Goal: Task Accomplishment & Management: Manage account settings

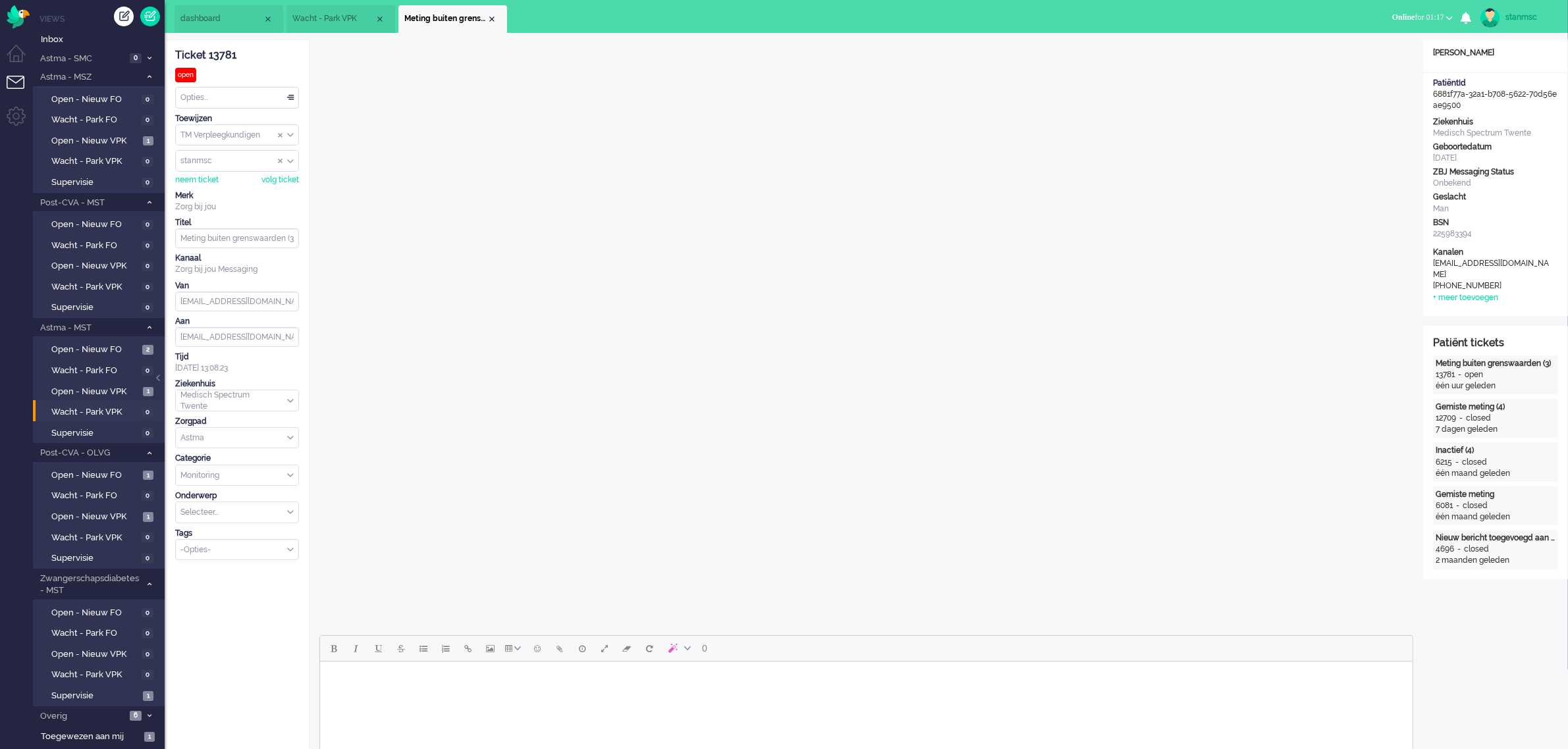
click at [206, 96] on div "Opties..." at bounding box center [236, 97] width 122 height 21
click at [218, 187] on li "Opgelost" at bounding box center [236, 191] width 122 height 19
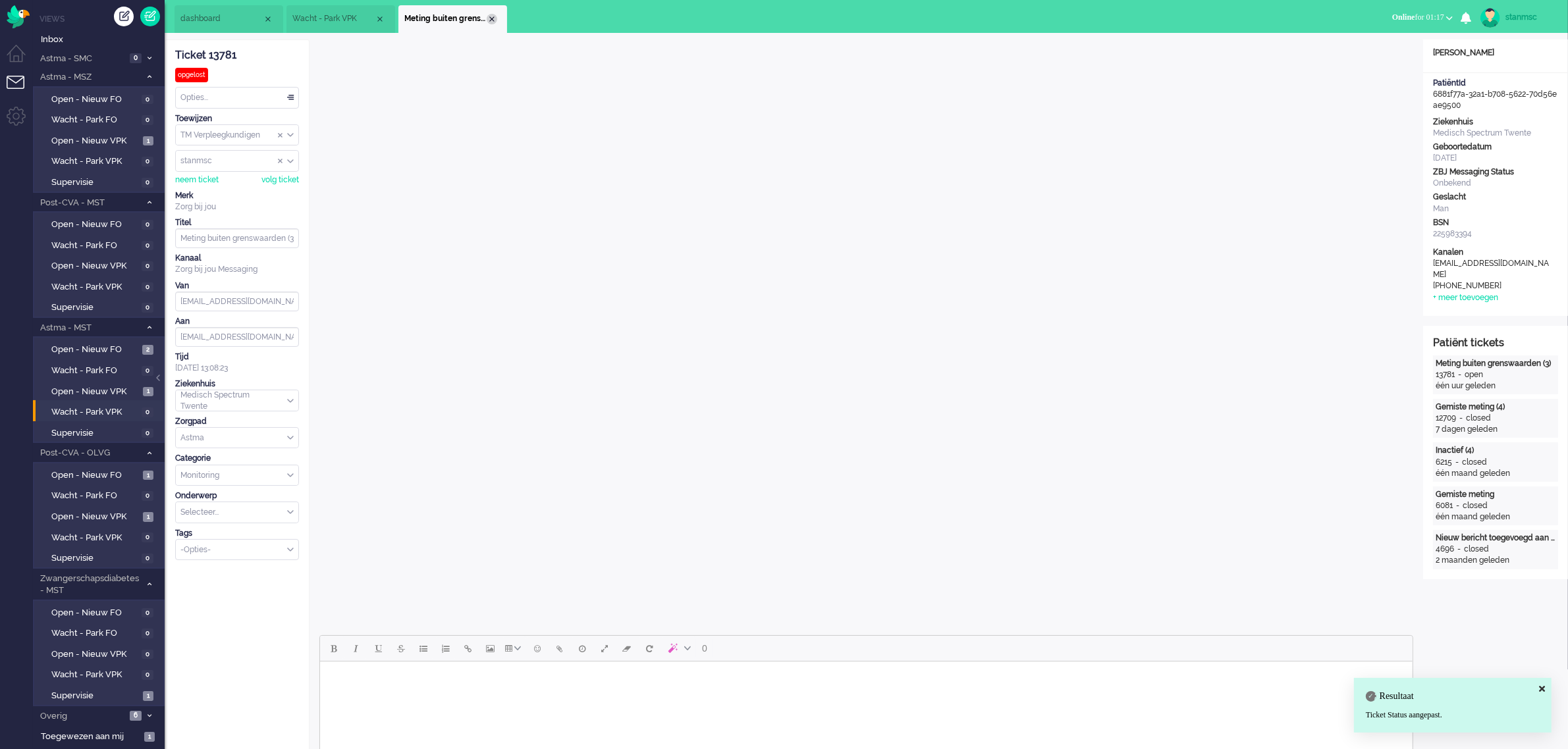
click at [492, 18] on div "Close tab" at bounding box center [492, 20] width 11 height 11
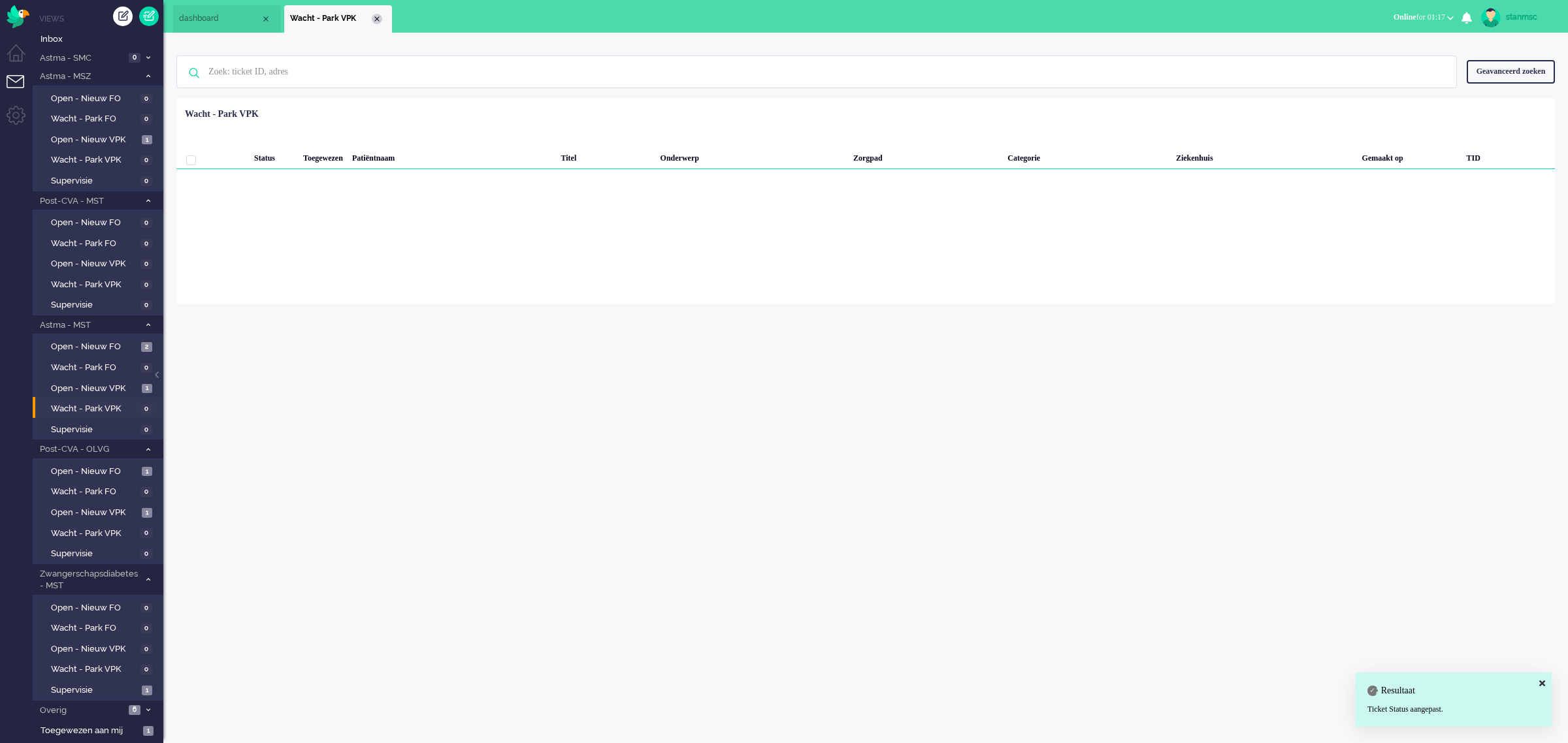
click at [376, 14] on div "Close tab" at bounding box center [377, 19] width 11 height 11
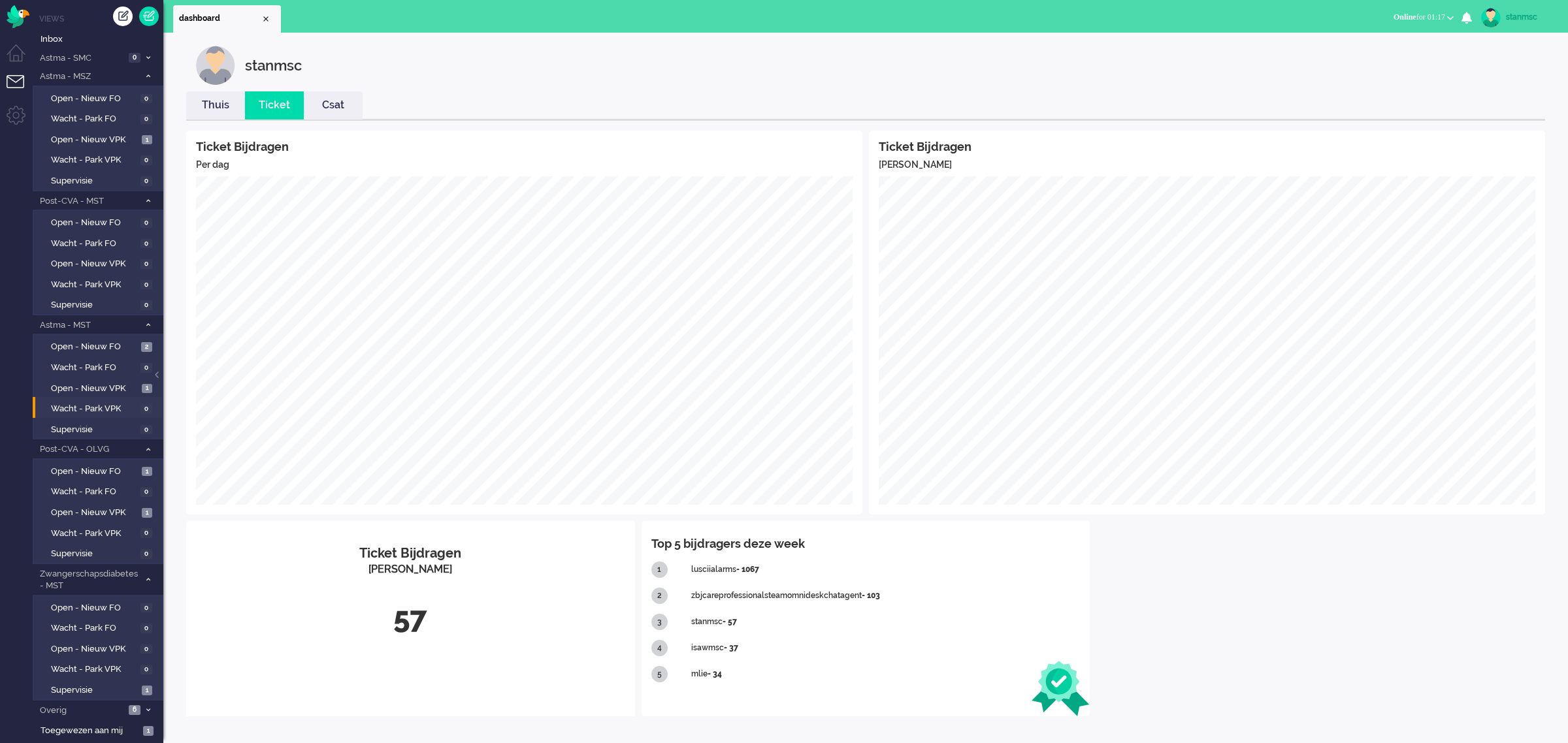
click at [211, 109] on link "Thuis" at bounding box center [215, 105] width 58 height 15
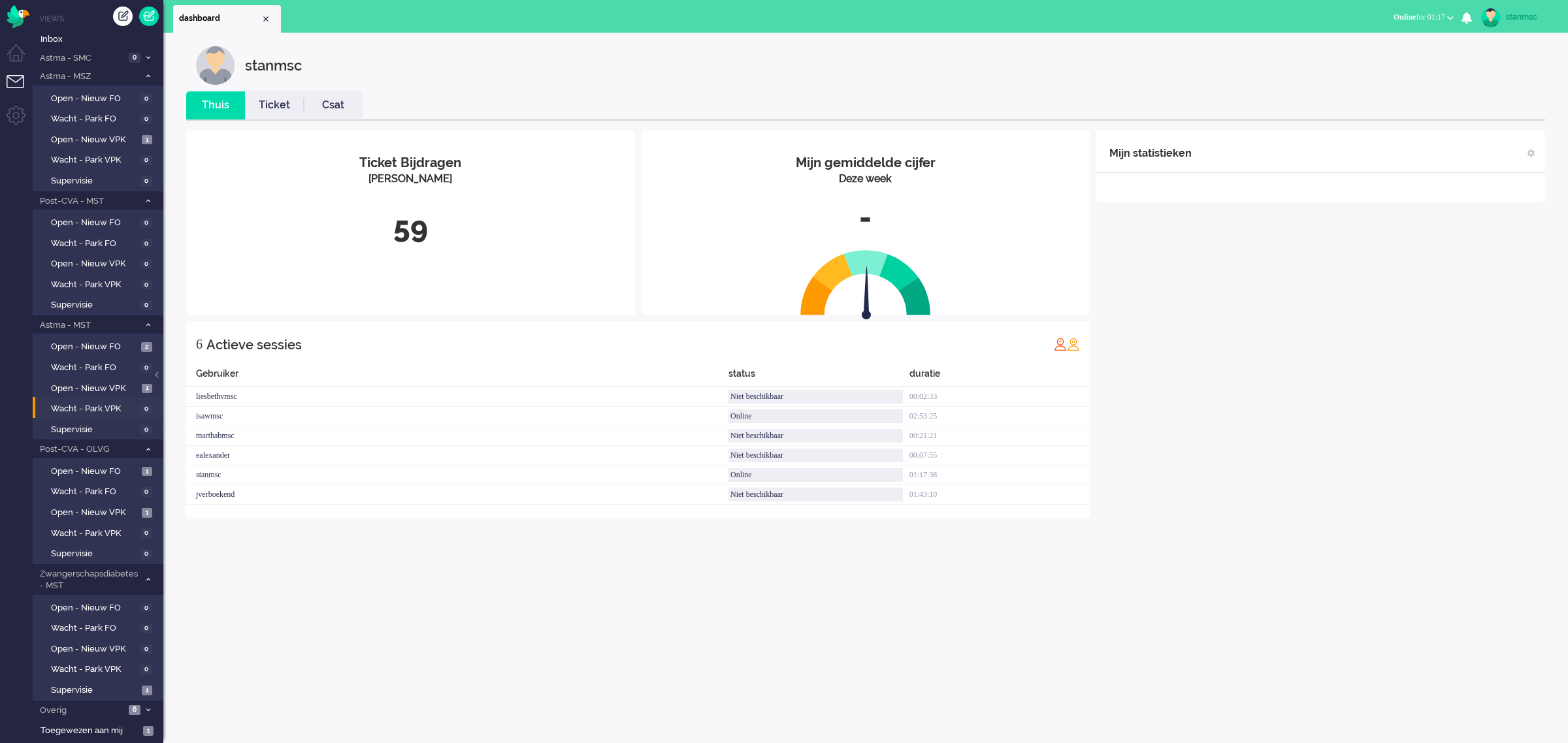
click at [265, 99] on link "Ticket" at bounding box center [274, 105] width 58 height 15
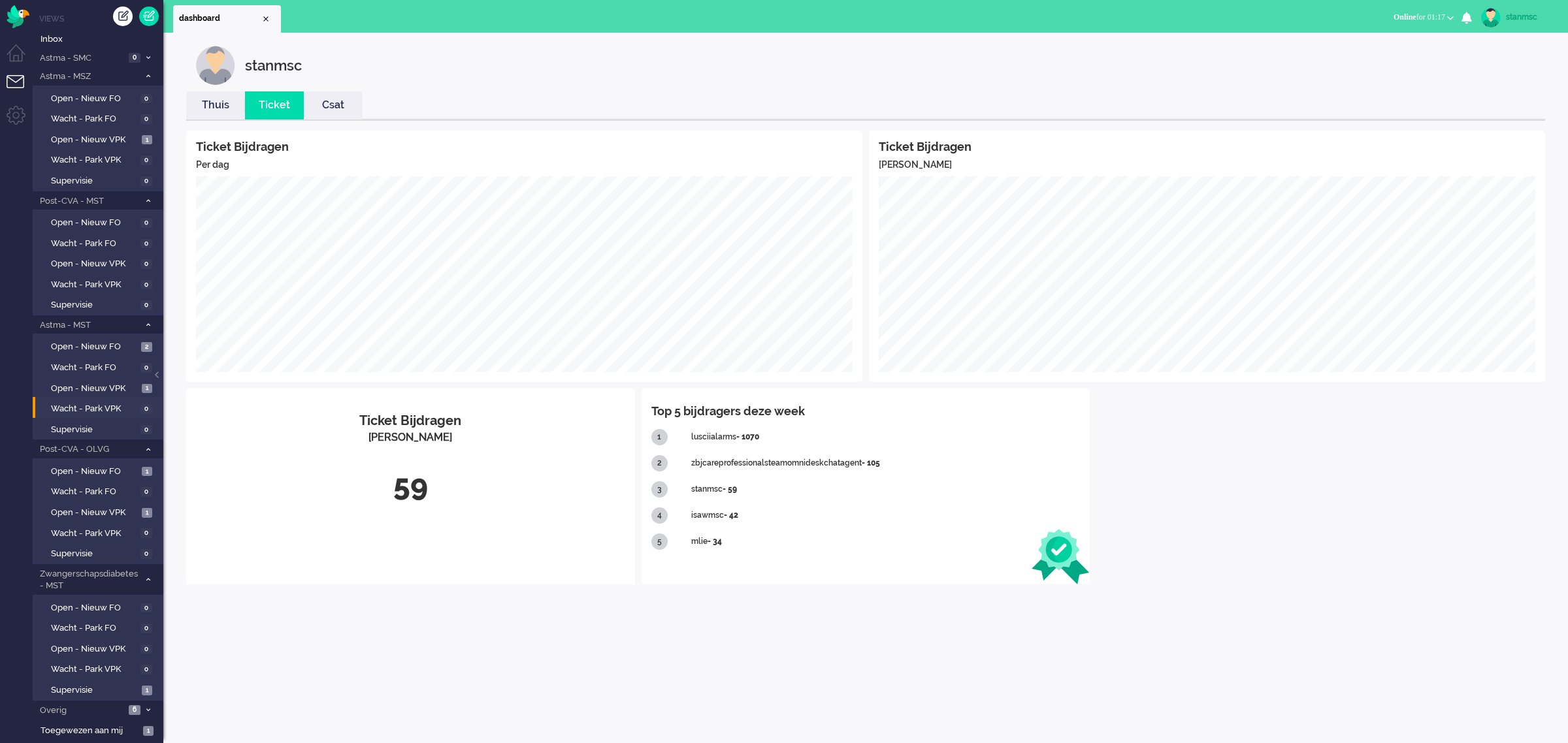
click at [218, 109] on link "Thuis" at bounding box center [215, 105] width 58 height 15
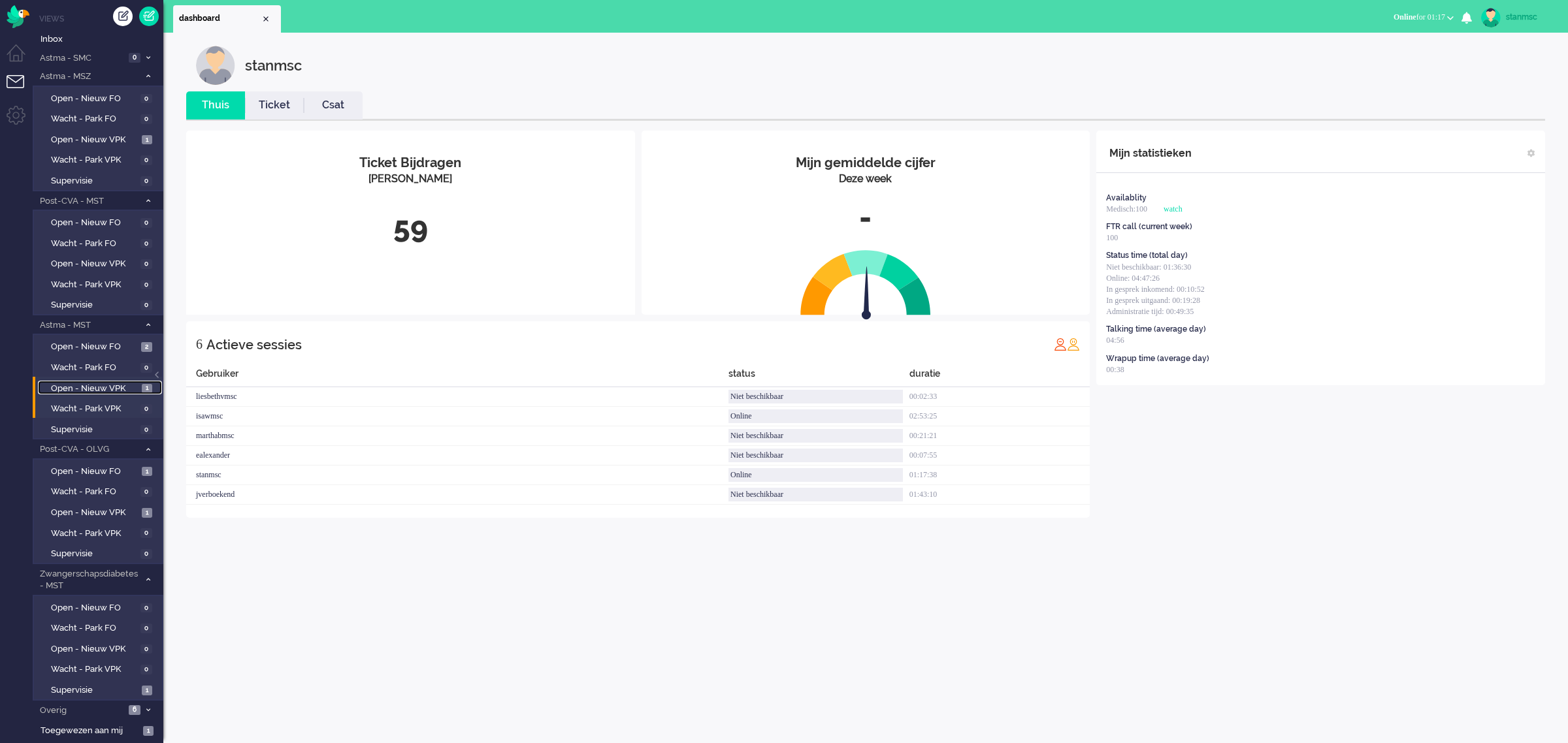
click at [81, 383] on span "Open - Nieuw VPK" at bounding box center [95, 389] width 88 height 12
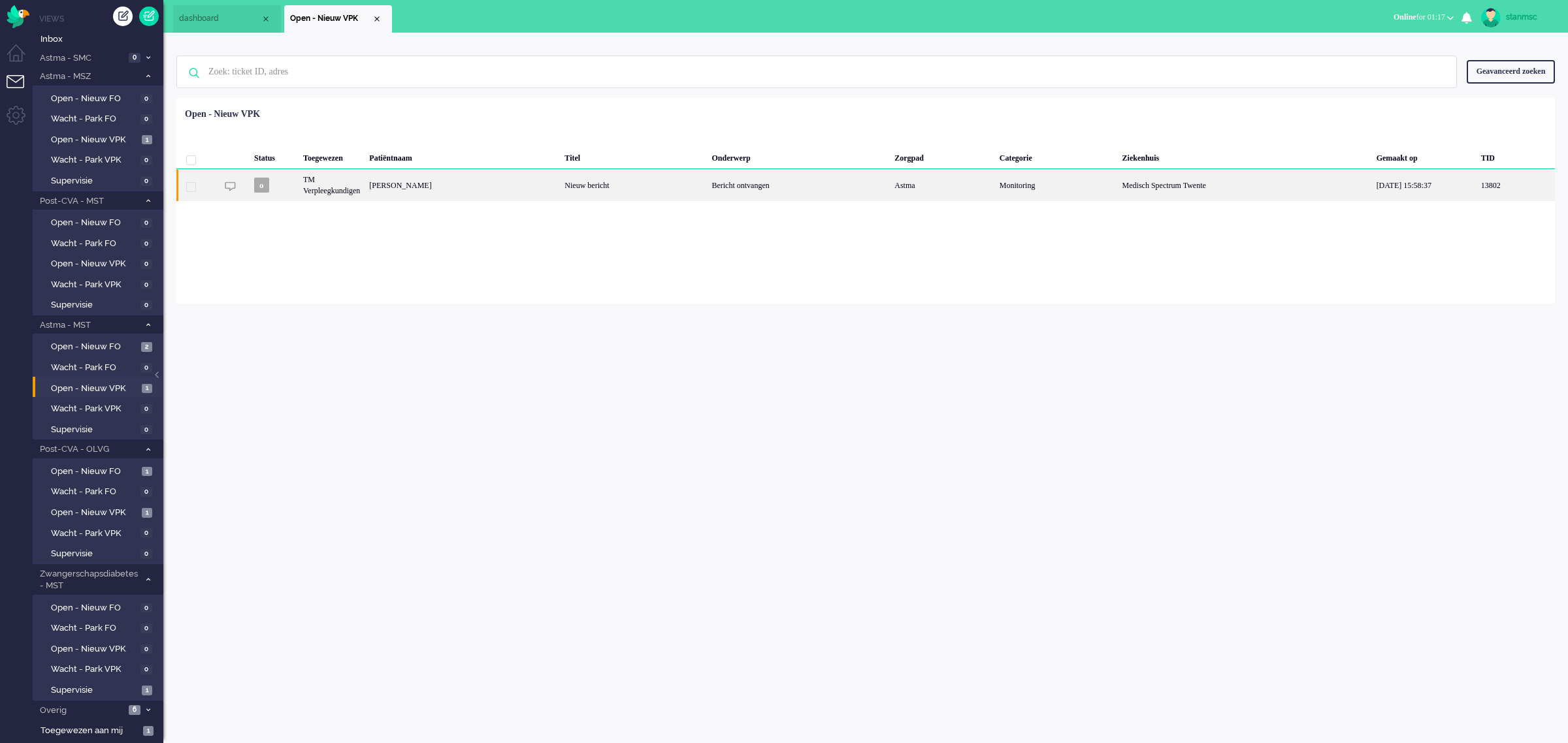
click at [516, 184] on div "[PERSON_NAME]" at bounding box center [462, 185] width 196 height 32
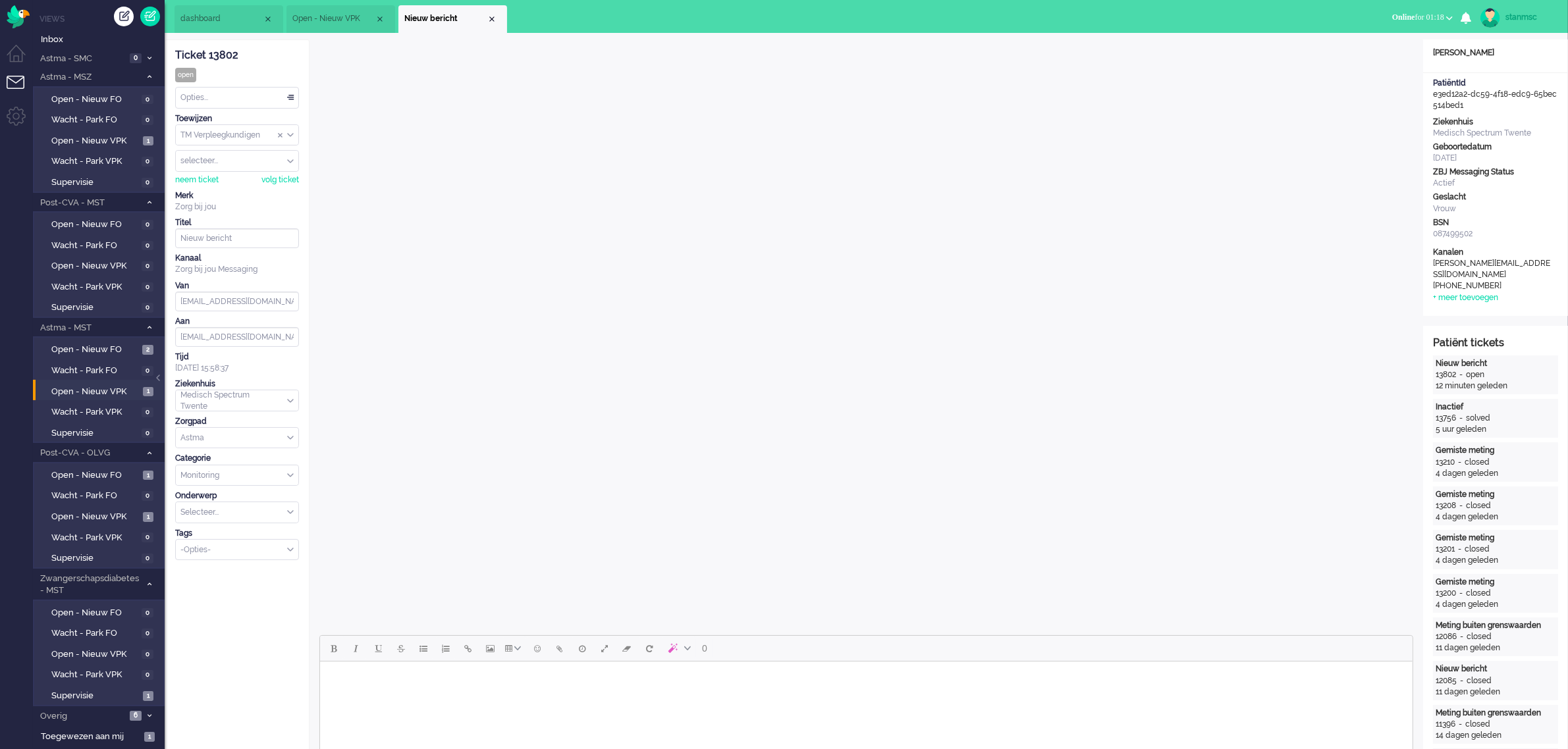
click at [198, 173] on div "neem ticket volg ticket" at bounding box center [236, 179] width 124 height 14
click at [196, 180] on div "neem ticket" at bounding box center [196, 180] width 44 height 12
click at [508, 688] on body "Rich Text Area. Press ALT-0 for help." at bounding box center [865, 679] width 1082 height 23
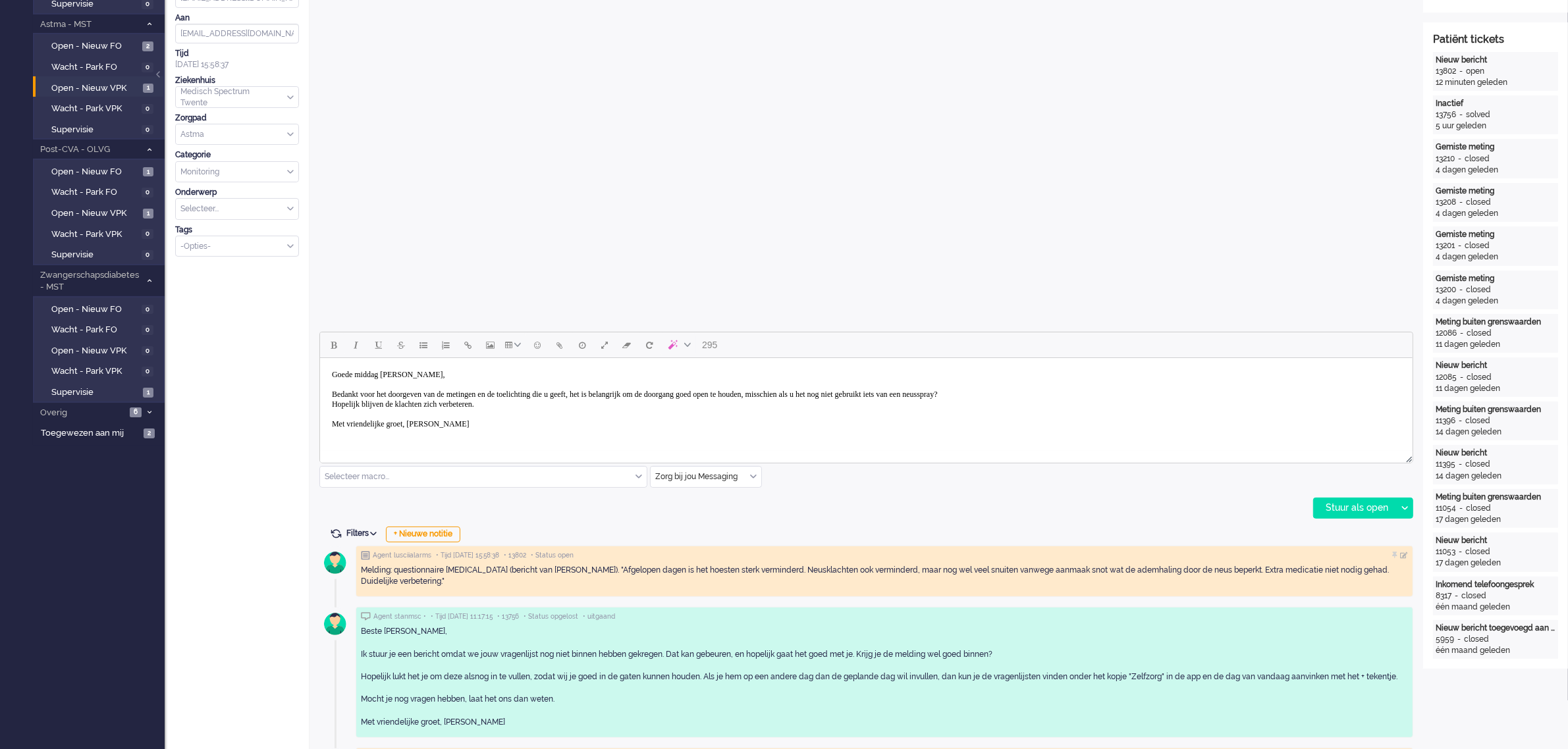
scroll to position [329, 0]
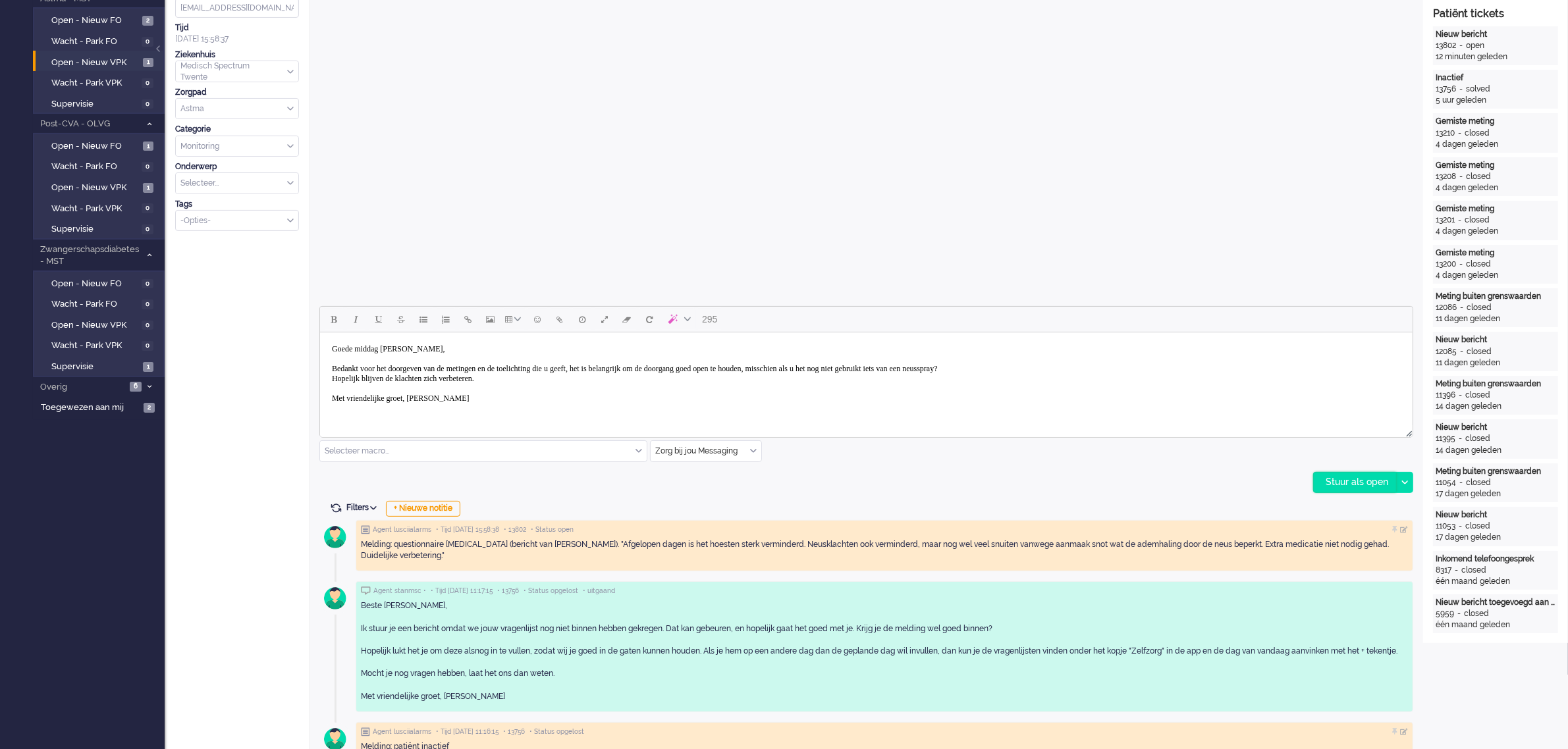
click at [1337, 484] on div "Stuur als open" at bounding box center [1355, 482] width 82 height 20
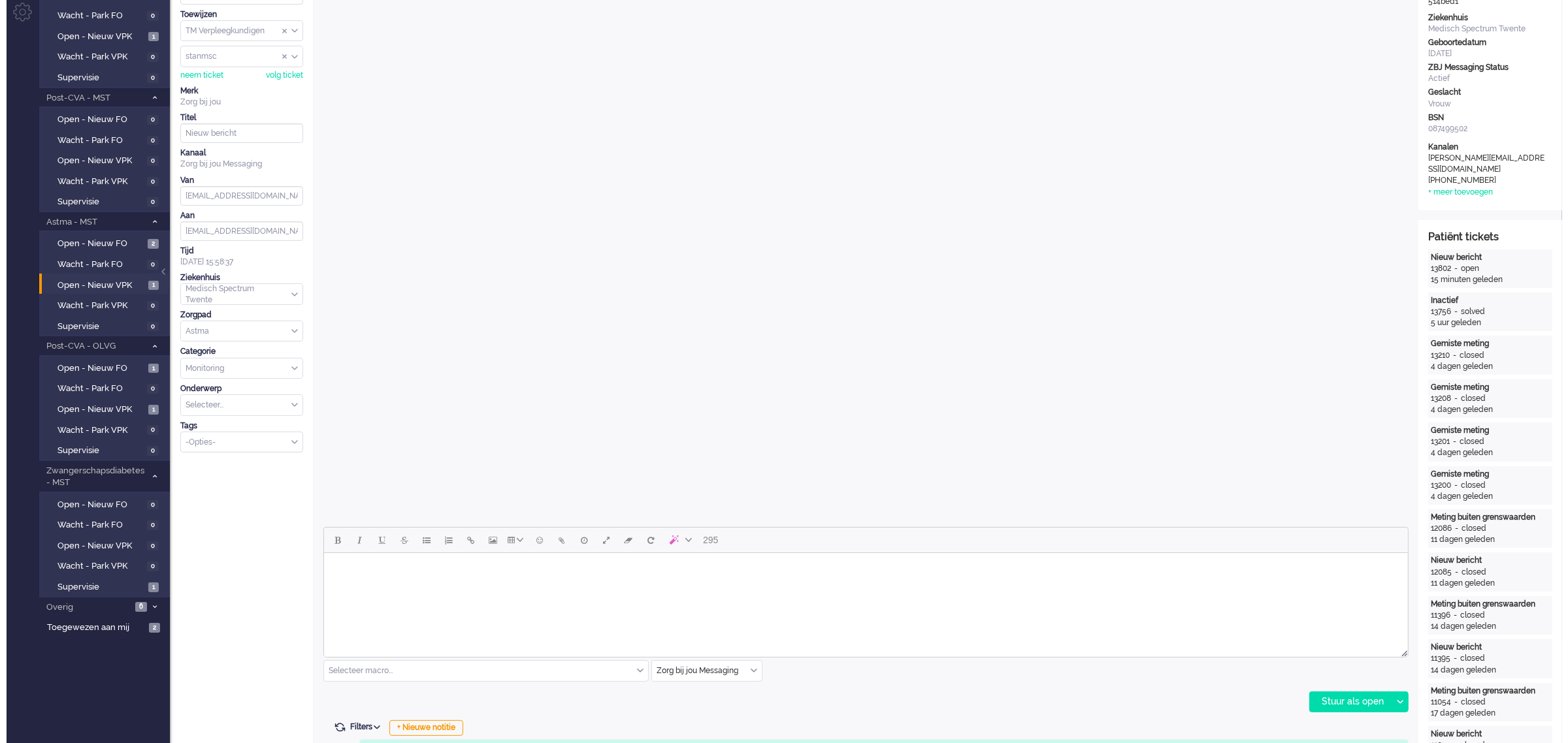
scroll to position [0, 0]
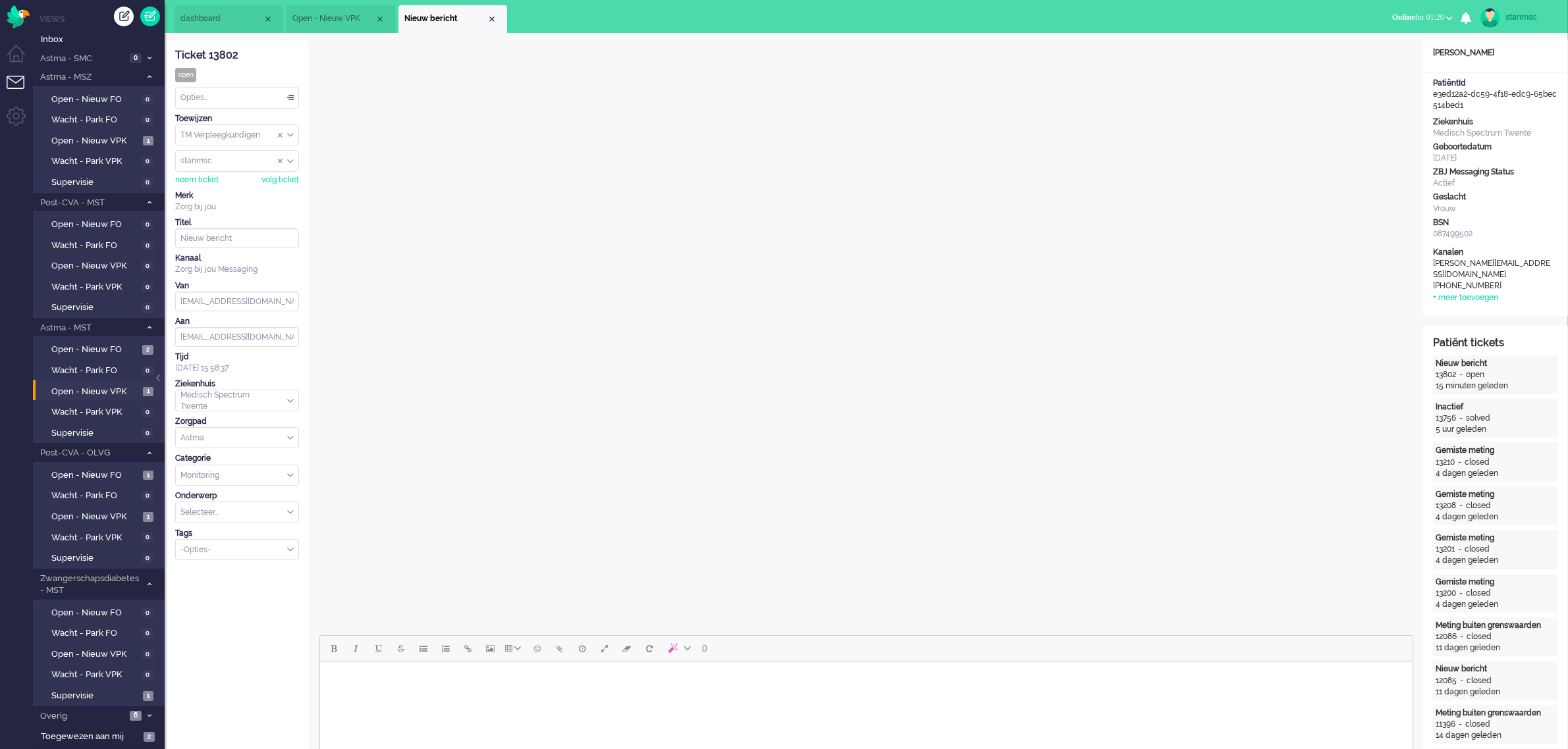
click at [208, 97] on div "Opties..." at bounding box center [236, 97] width 122 height 21
click at [204, 185] on span "Opgelost" at bounding box center [198, 191] width 33 height 12
click at [492, 21] on div "Close tab" at bounding box center [492, 20] width 11 height 11
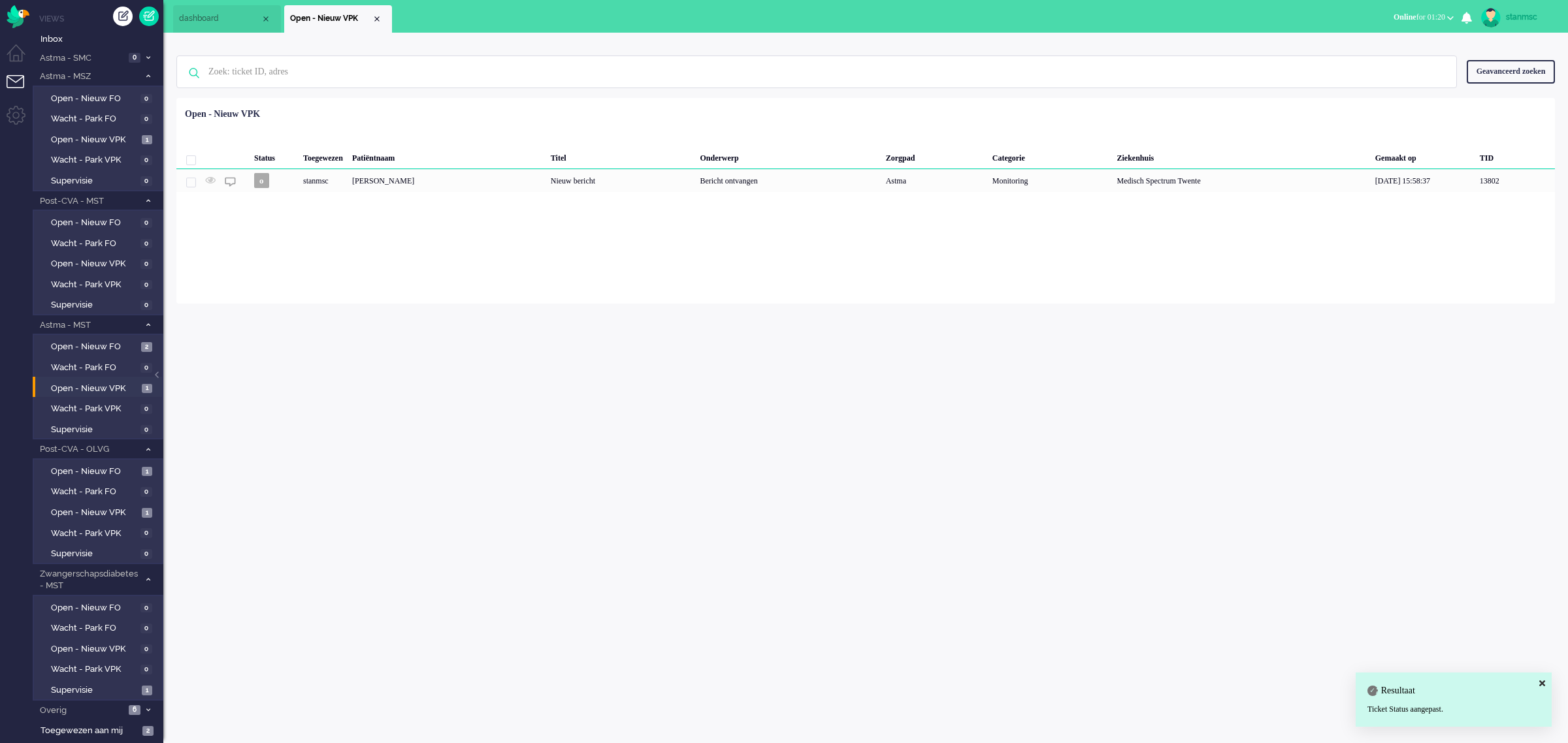
click at [376, 18] on div "Close tab" at bounding box center [377, 19] width 11 height 11
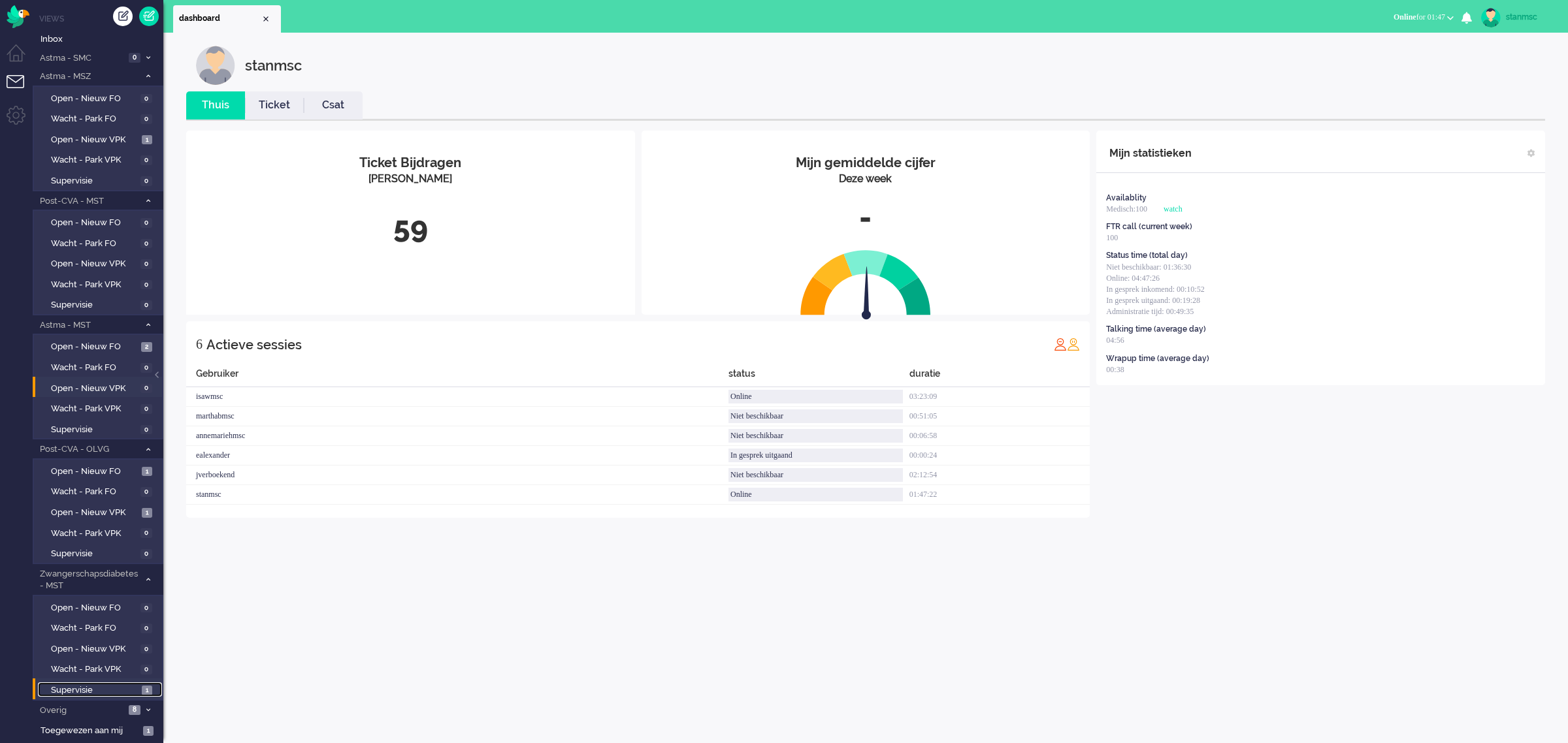
click at [81, 685] on span "Supervisie" at bounding box center [95, 691] width 88 height 12
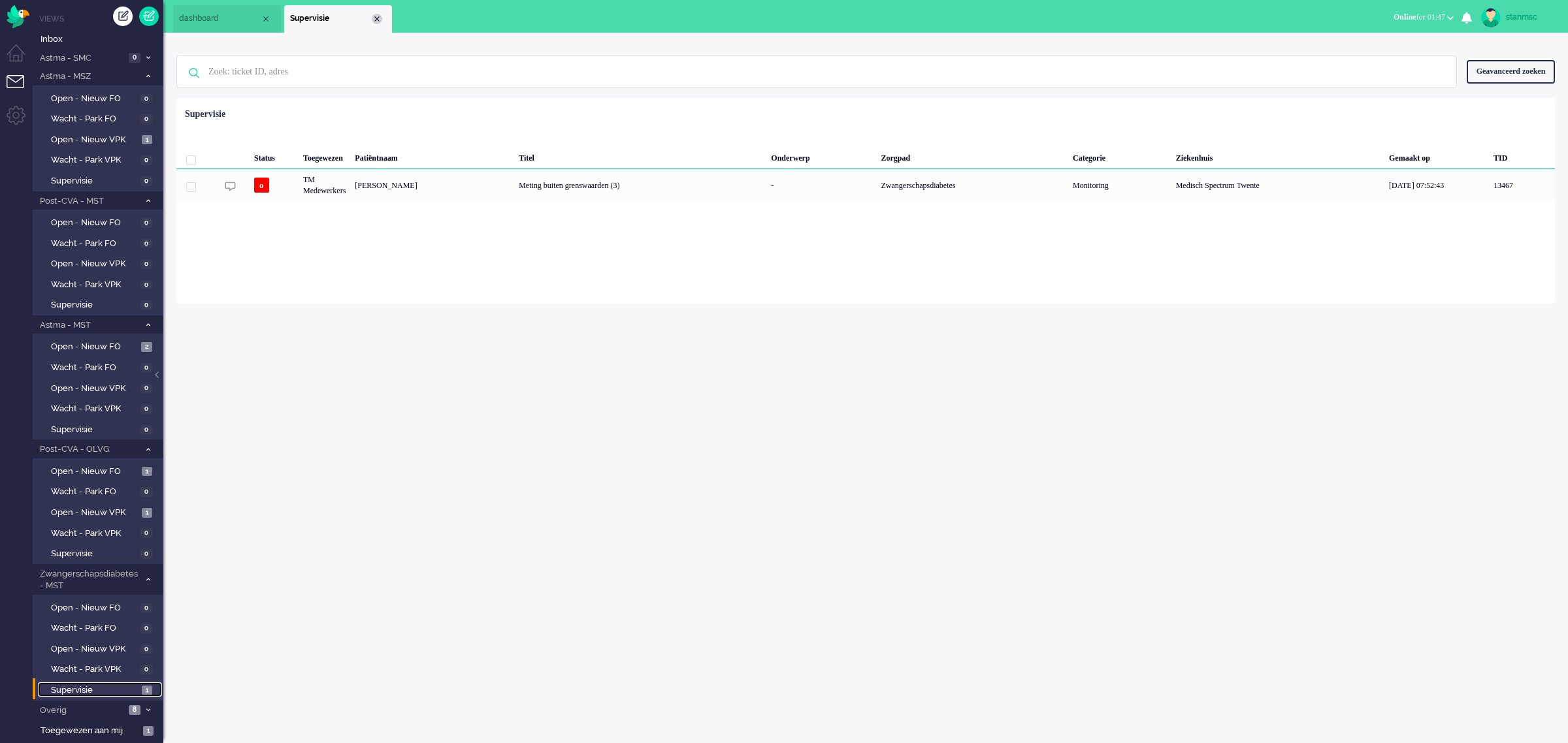
click at [374, 19] on div "Close tab" at bounding box center [377, 19] width 11 height 11
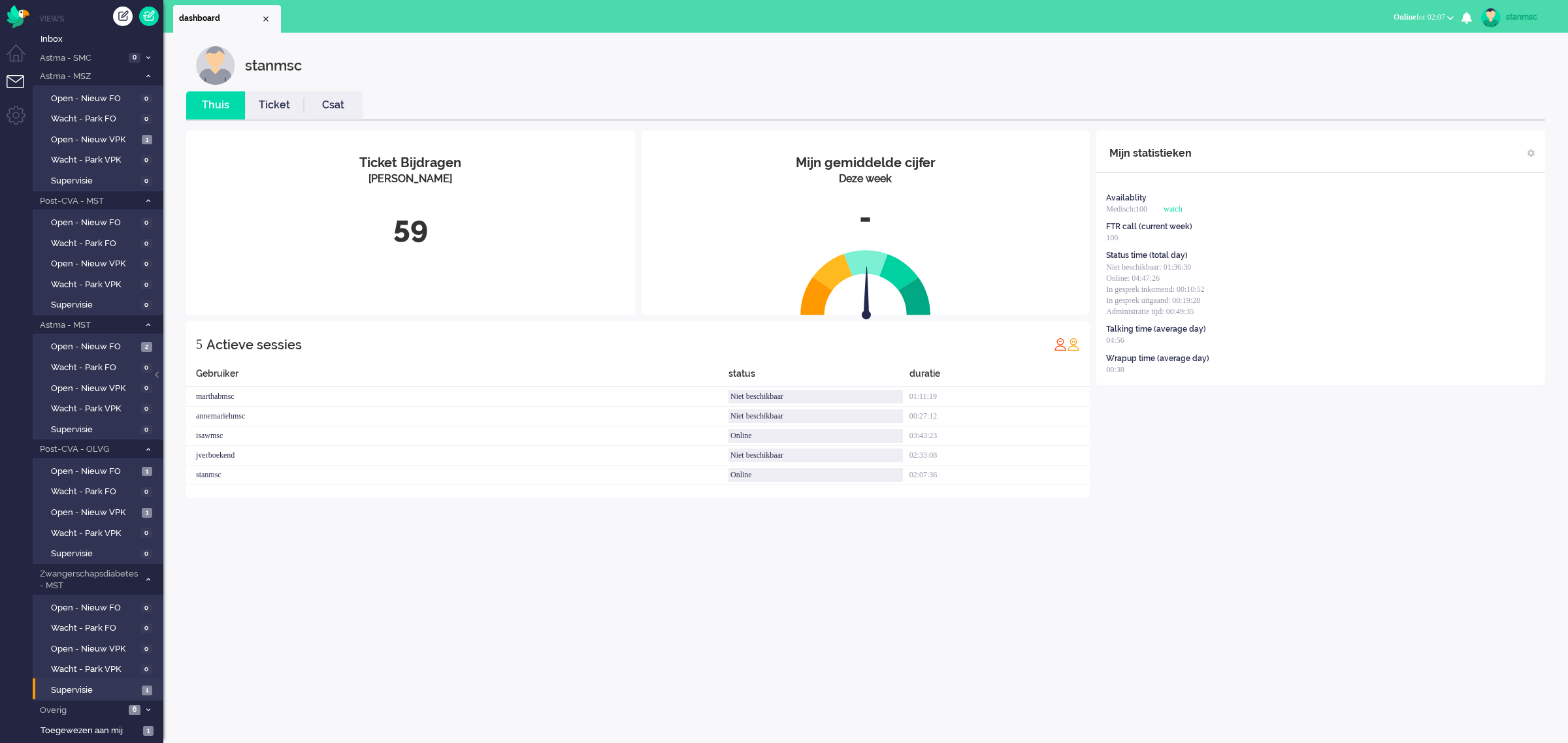
click at [1441, 20] on span "Online for 02:07" at bounding box center [1419, 17] width 51 height 9
click at [1387, 43] on label "Niet beschikbaar" at bounding box center [1399, 44] width 104 height 11
click at [1498, 16] on img at bounding box center [1491, 18] width 19 height 19
click at [1491, 103] on link "Uitloggen" at bounding box center [1516, 105] width 90 height 13
